Goal: Task Accomplishment & Management: Manage account settings

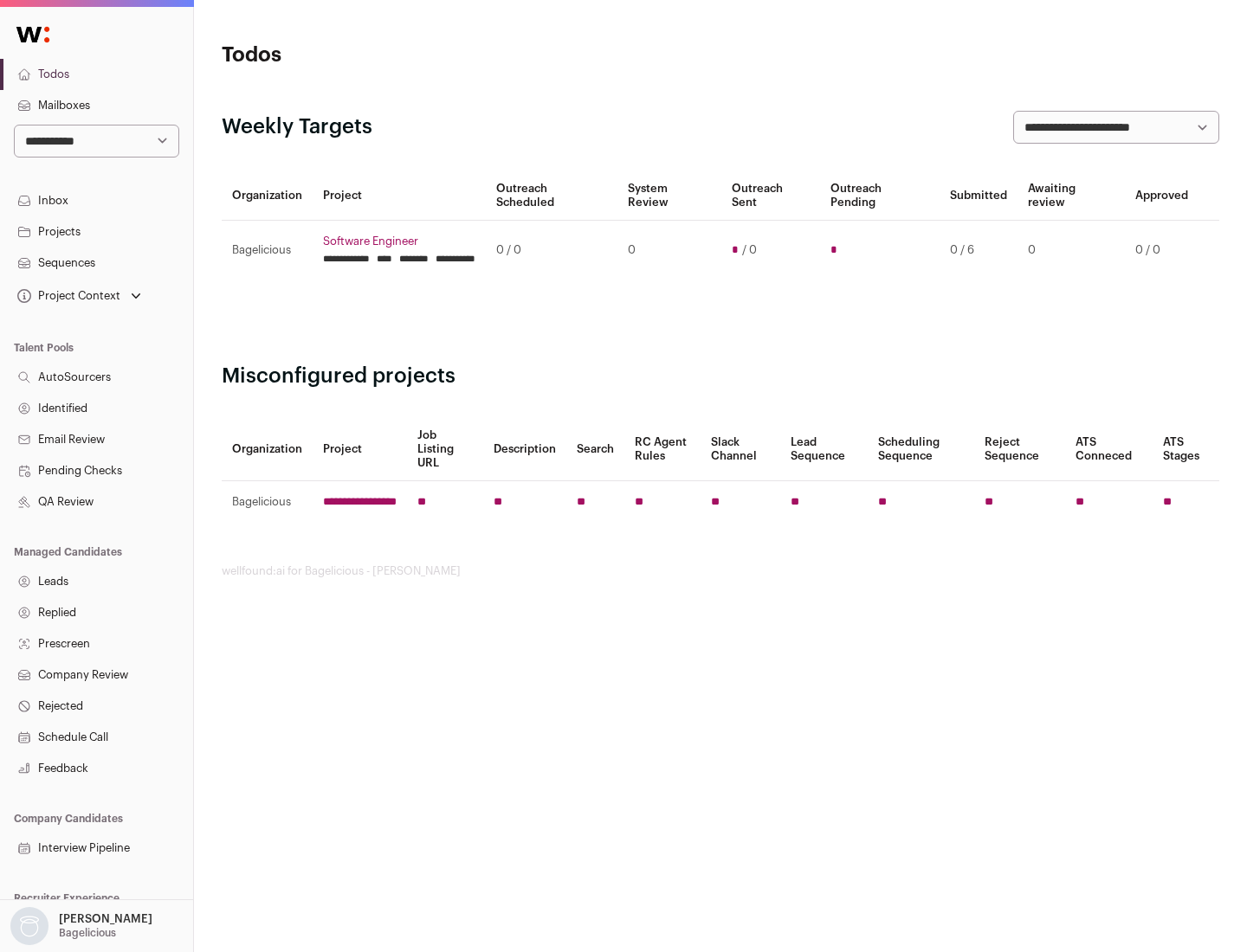
click at [96, 231] on link "Projects" at bounding box center [96, 232] width 193 height 31
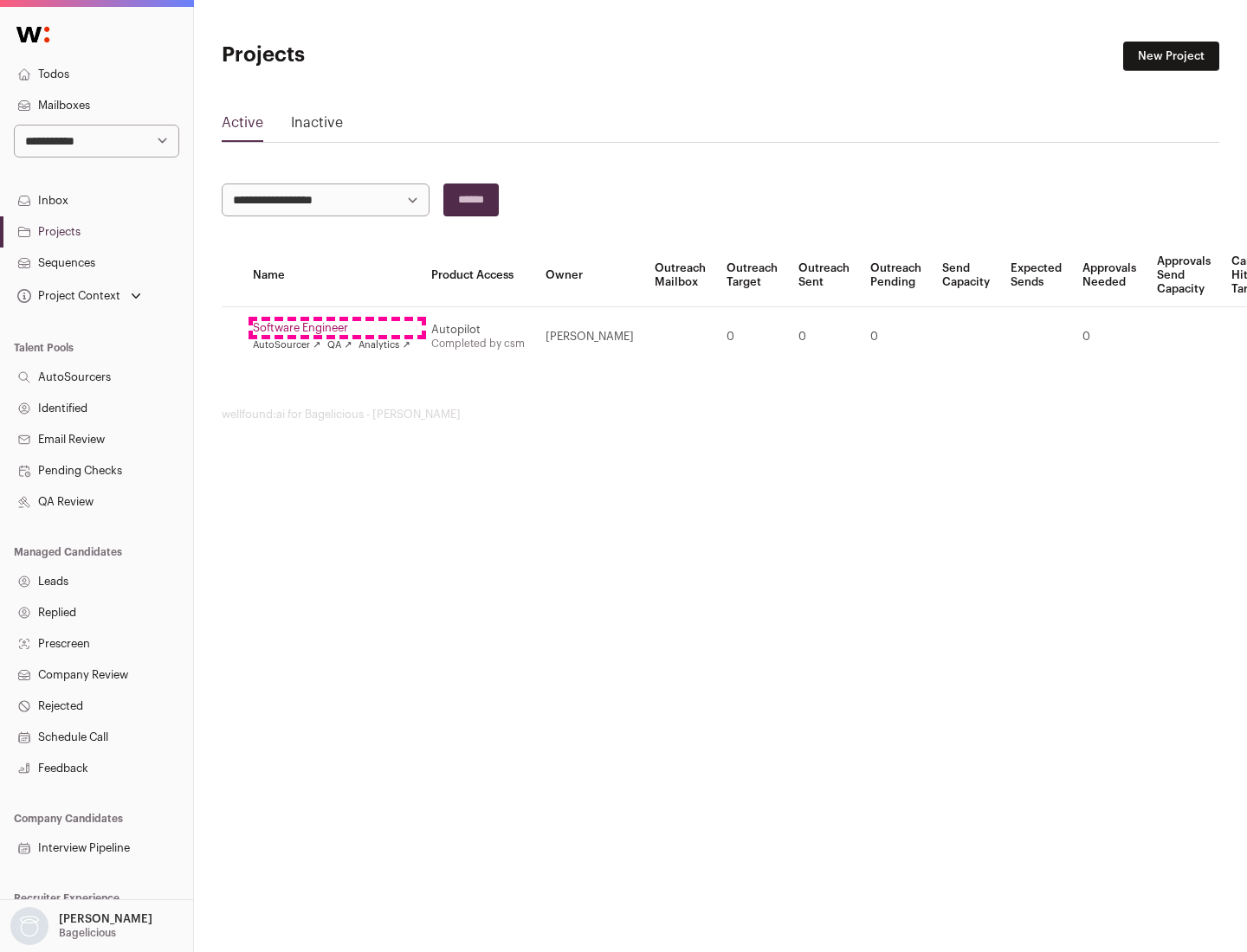
click at [337, 328] on link "Software Engineer" at bounding box center [331, 328] width 157 height 14
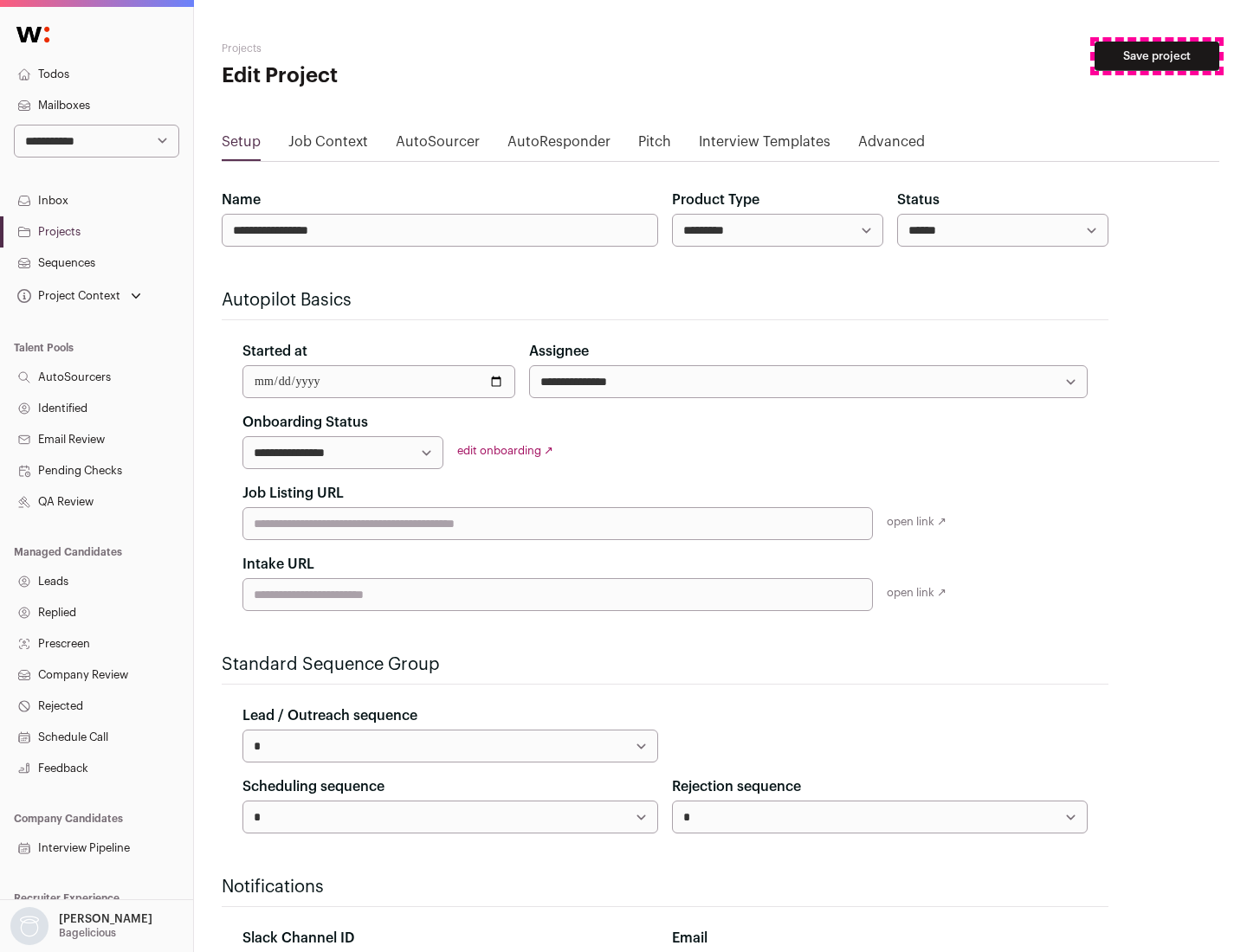
click at [1156, 56] on button "Save project" at bounding box center [1156, 56] width 125 height 30
